Goal: Book appointment/travel/reservation

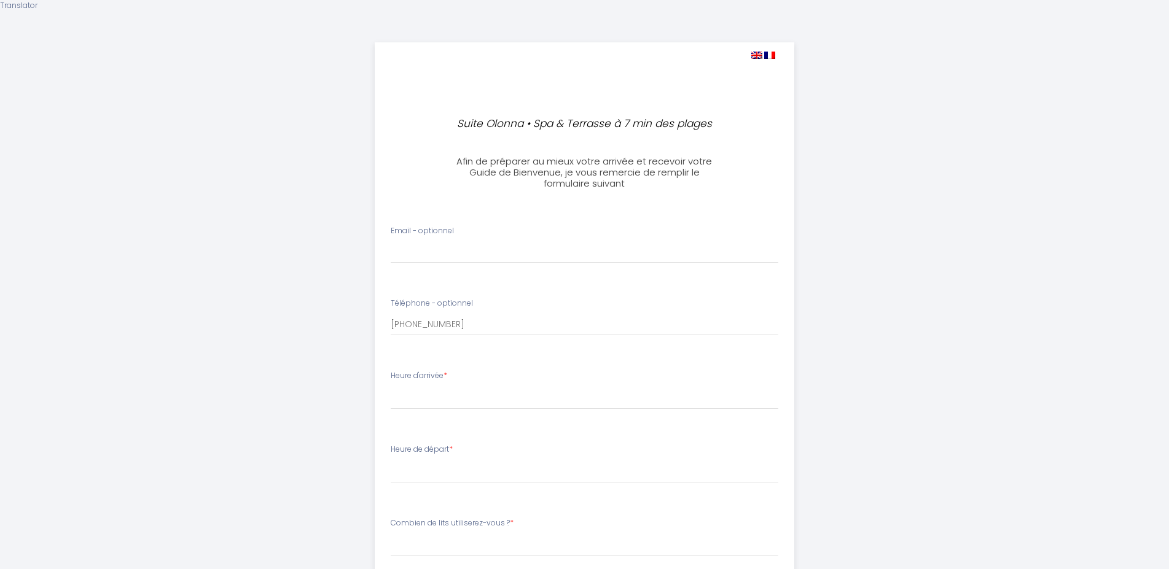
select select
click at [418, 248] on input "Email - optionnel" at bounding box center [585, 252] width 388 height 22
type input "[EMAIL_ADDRESS][DOMAIN_NAME]"
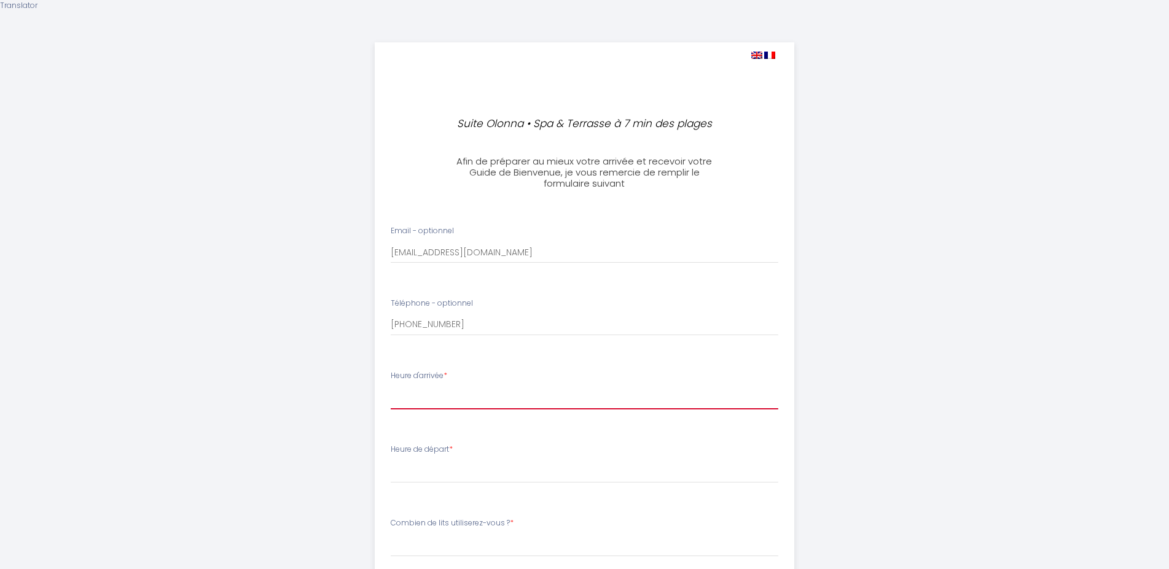
click at [391, 386] on select "15:00 15:30 16:00 16:30 17:00 17:30 18:00 18:30 19:00 19:30 20:00 20:30 21:00 2…" at bounding box center [585, 397] width 388 height 23
select select "15:00"
click option "15:00" at bounding box center [0, 0] width 0 height 0
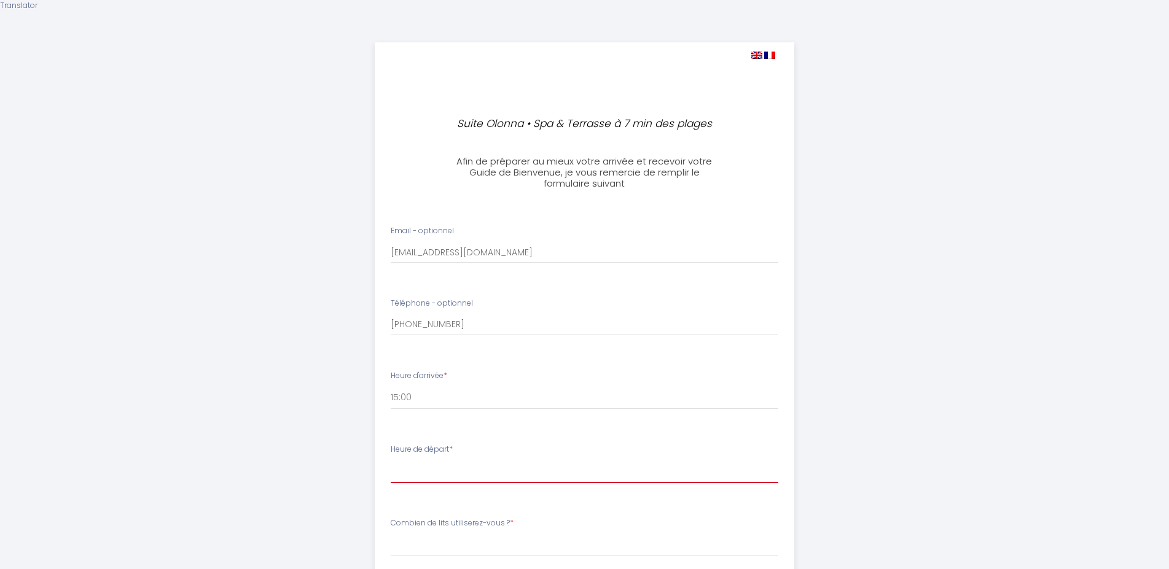
click at [391, 460] on select "00:00 00:30 01:00 01:30 02:00 02:30 03:00 03:30 04:00 04:30 05:00 05:30 06:00 0…" at bounding box center [585, 471] width 388 height 23
select select "08:30"
click option "08:30" at bounding box center [0, 0] width 0 height 0
click at [489, 493] on ul "Email - optionnel [PERSON_NAME][EMAIL_ADDRESS][DOMAIN_NAME] Téléphone - optionn…" at bounding box center [584, 466] width 434 height 510
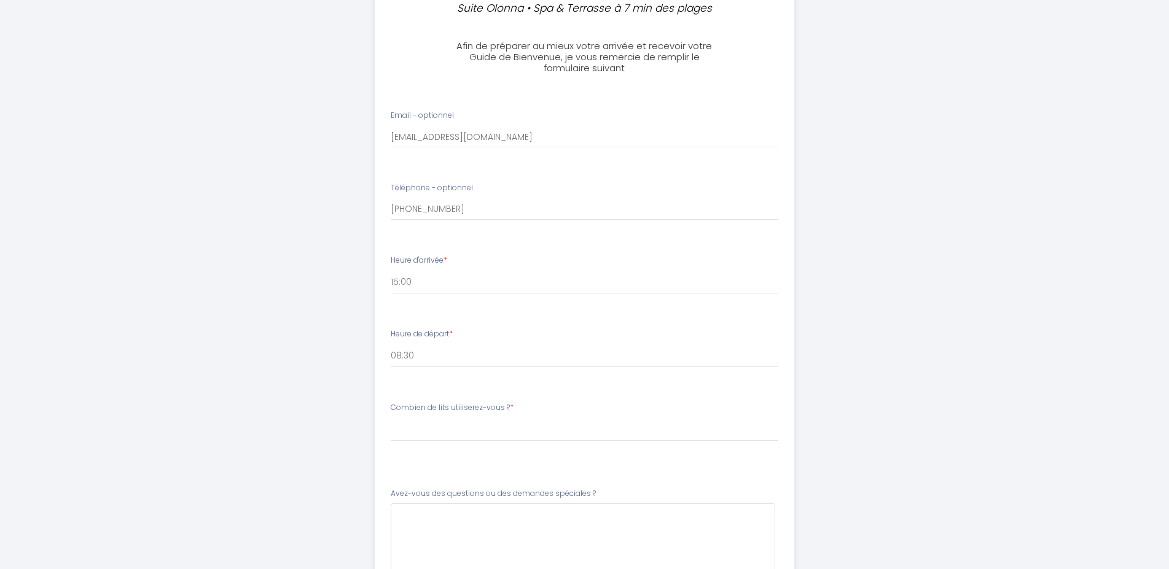
scroll to position [125, 0]
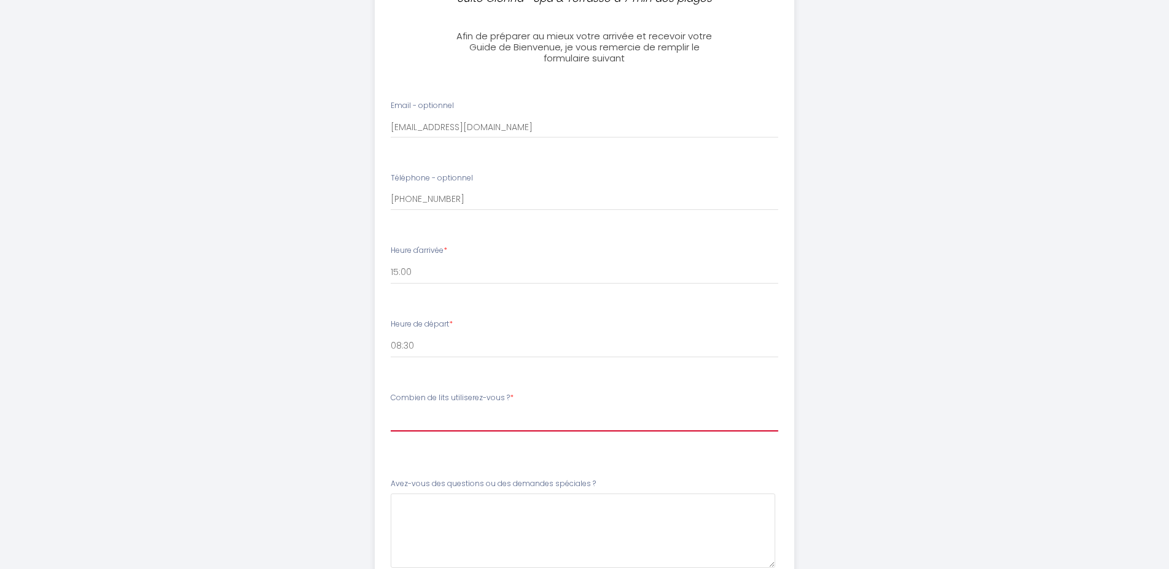
click at [391, 409] on select "[PERSON_NAME] de lits utiliserez-vous ? 1 lit king-size 2 lits king-size 2 lits…" at bounding box center [585, 420] width 388 height 23
select select "2 lits king-size"
click option "2 lits king-size" at bounding box center [0, 0] width 0 height 0
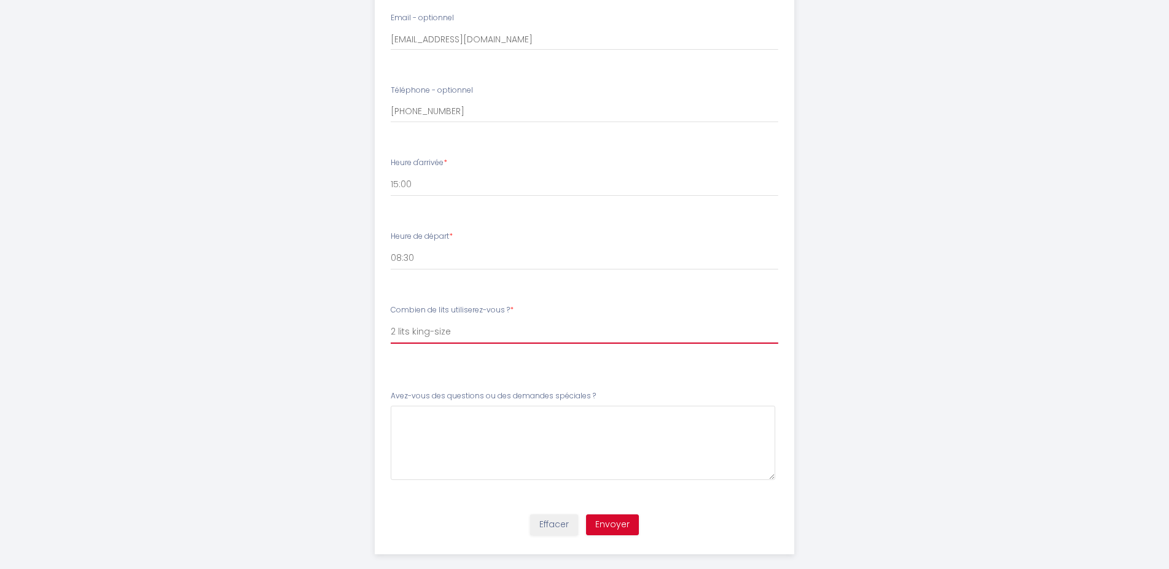
scroll to position [217, 0]
click at [609, 514] on button "Envoyer" at bounding box center [612, 520] width 53 height 21
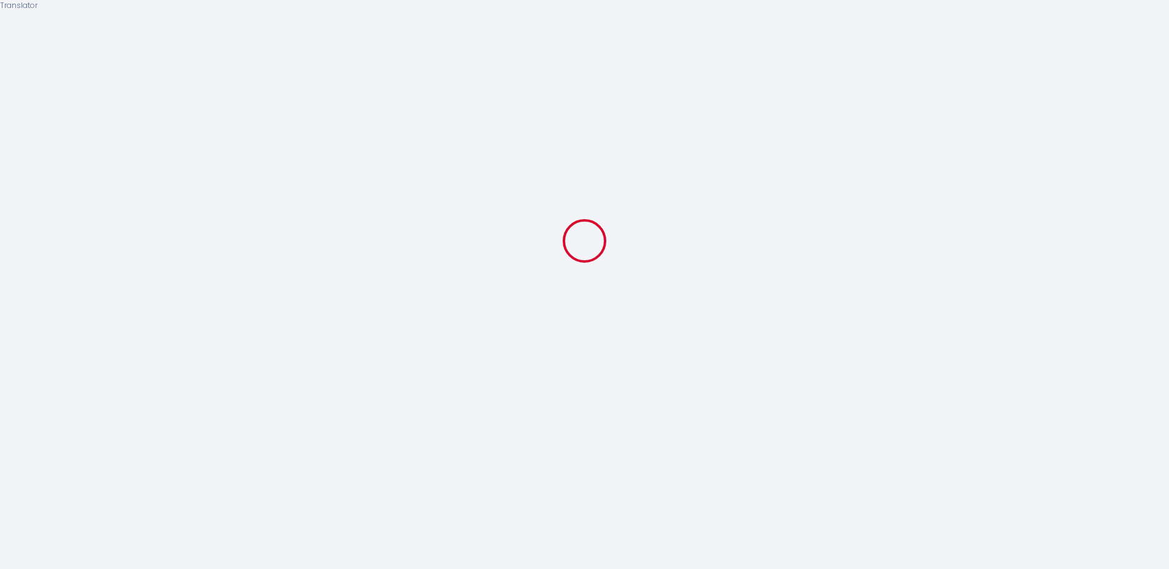
scroll to position [0, 0]
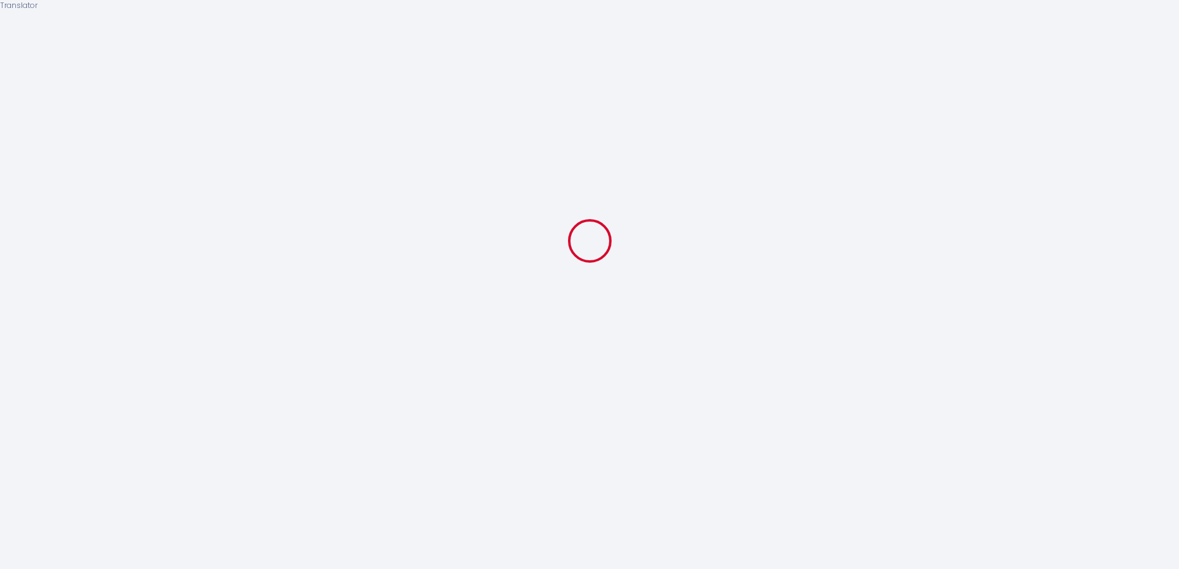
select select "08:30"
select select "2 lits king-size"
